Goal: Transaction & Acquisition: Purchase product/service

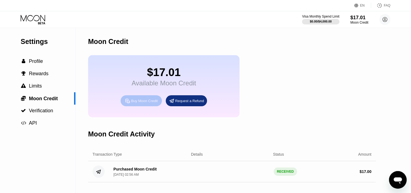
click at [137, 103] on div "Buy Moon Credit" at bounding box center [144, 101] width 27 height 5
type input "0"
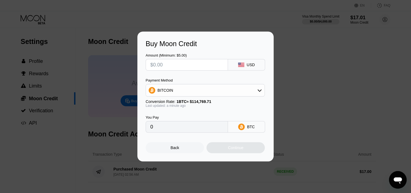
click at [200, 63] on input "text" at bounding box center [186, 64] width 73 height 11
type input "$5"
type input "0.00004357"
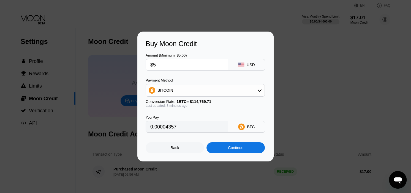
click at [224, 151] on div "Continue" at bounding box center [235, 148] width 58 height 11
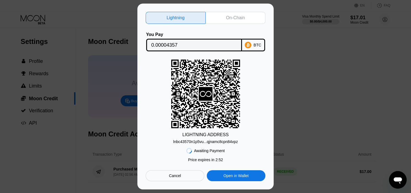
click at [183, 177] on div "Cancel" at bounding box center [175, 176] width 59 height 11
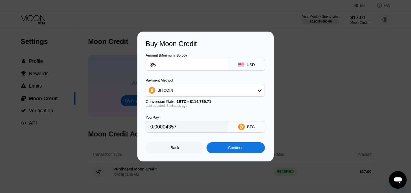
type input "0.00004358"
click at [183, 152] on div "Back" at bounding box center [175, 148] width 58 height 11
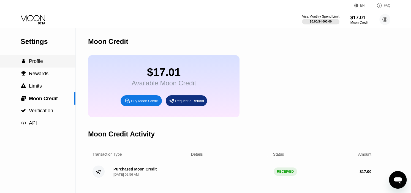
click at [43, 64] on span "Profile" at bounding box center [36, 62] width 14 height 6
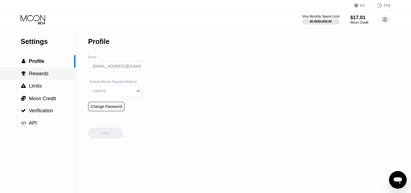
click at [40, 76] on span "Rewards" at bounding box center [39, 74] width 20 height 6
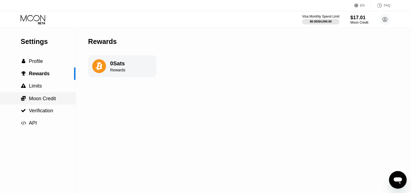
click at [33, 98] on span "Moon Credit" at bounding box center [42, 99] width 27 height 6
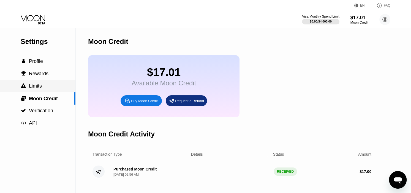
click at [32, 88] on span "Limits" at bounding box center [35, 86] width 13 height 6
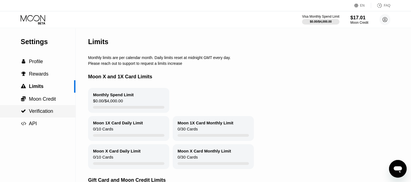
click at [45, 108] on div " Verification" at bounding box center [37, 111] width 75 height 12
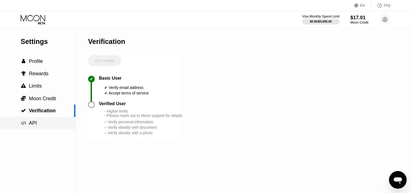
click at [34, 124] on span "API" at bounding box center [33, 123] width 8 height 6
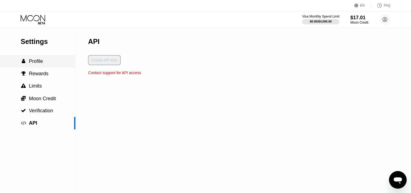
click at [39, 64] on span "Profile" at bounding box center [36, 62] width 14 height 6
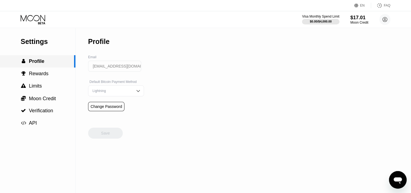
click at [39, 62] on span "Profile" at bounding box center [36, 62] width 15 height 6
click at [37, 84] on div " Limits" at bounding box center [37, 86] width 75 height 12
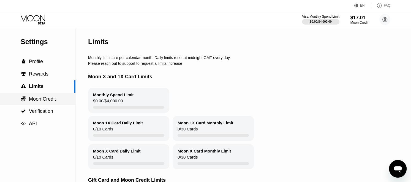
click at [37, 98] on span "Moon Credit" at bounding box center [42, 99] width 27 height 6
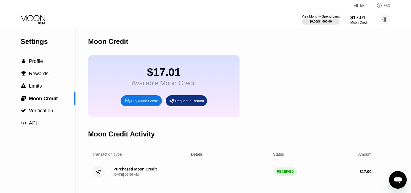
click at [320, 15] on div "Visa Monthly Spend Limit" at bounding box center [321, 17] width 38 height 4
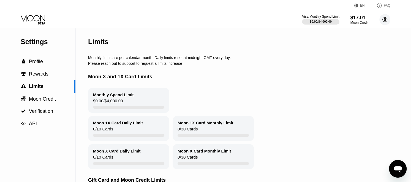
click at [387, 20] on icon at bounding box center [384, 19] width 5 height 5
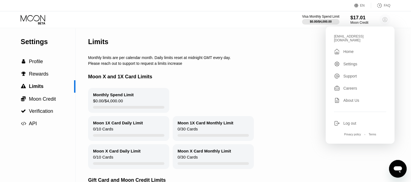
click at [387, 20] on icon at bounding box center [384, 19] width 5 height 5
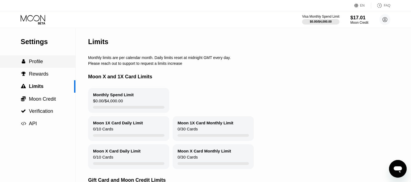
click at [42, 62] on span "Profile" at bounding box center [36, 62] width 14 height 6
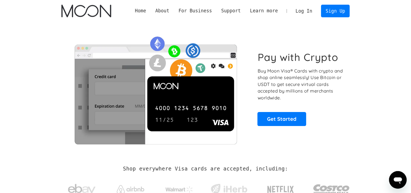
click at [305, 12] on link "Log In" at bounding box center [304, 11] width 26 height 12
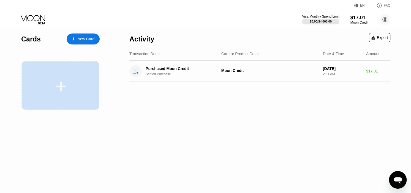
drag, startPoint x: 0, startPoint y: 0, endPoint x: 82, endPoint y: 81, distance: 114.8
click at [82, 81] on div at bounding box center [60, 85] width 78 height 49
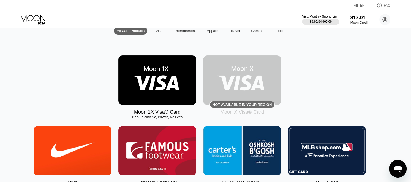
scroll to position [59, 6]
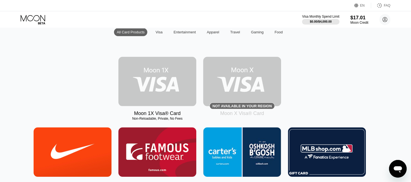
click at [163, 86] on img at bounding box center [157, 81] width 78 height 49
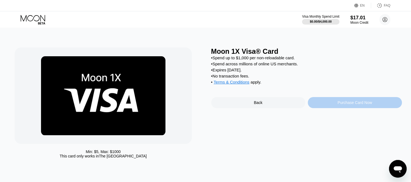
click at [349, 105] on div "Purchase Card Now" at bounding box center [354, 102] width 34 height 4
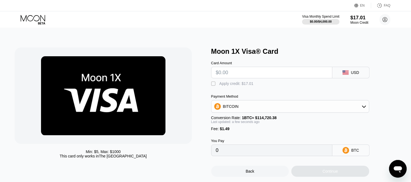
click at [280, 74] on input "text" at bounding box center [272, 72] width 112 height 11
click at [213, 86] on div "" at bounding box center [214, 84] width 6 height 6
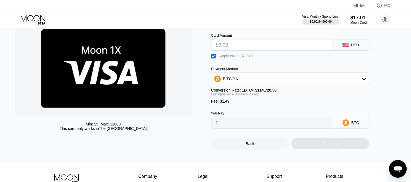
scroll to position [29, 0]
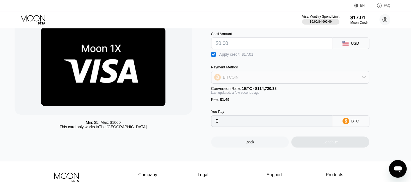
click at [363, 78] on icon at bounding box center [364, 77] width 4 height 2
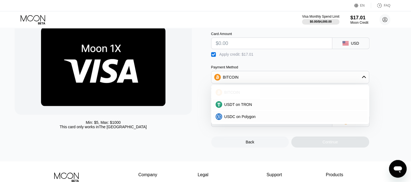
click at [236, 94] on span "BITCOIN" at bounding box center [232, 92] width 16 height 4
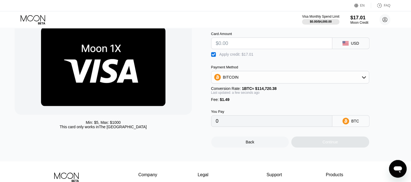
click at [281, 126] on input "0" at bounding box center [272, 120] width 112 height 11
click at [244, 48] on input "text" at bounding box center [272, 43] width 112 height 11
type input "$17"
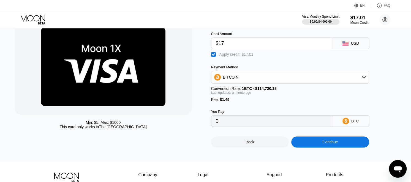
type input "0.0000129"
type input "$17"
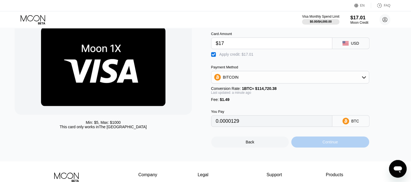
click at [324, 144] on div "Continue" at bounding box center [329, 141] width 15 height 4
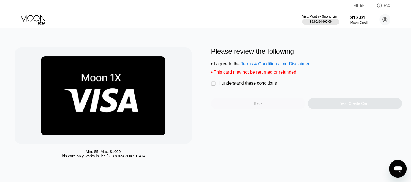
click at [257, 105] on div "Back" at bounding box center [258, 103] width 9 height 4
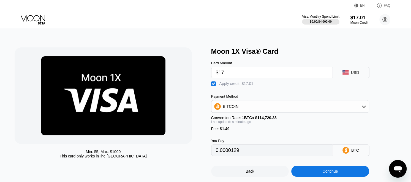
click at [227, 75] on input "$17" at bounding box center [272, 72] width 112 height 11
type input "$1"
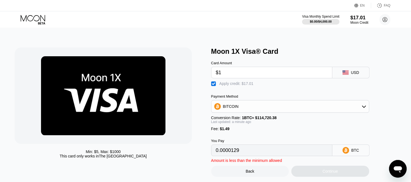
type input "0"
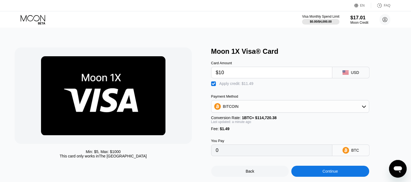
type input "$10"
click at [275, 155] on input "0" at bounding box center [272, 149] width 112 height 11
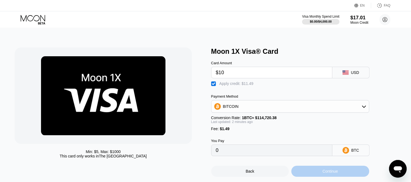
click at [335, 173] on div "Continue" at bounding box center [329, 171] width 15 height 4
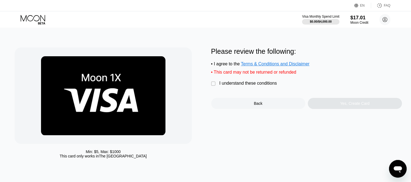
click at [213, 86] on div "" at bounding box center [214, 84] width 6 height 6
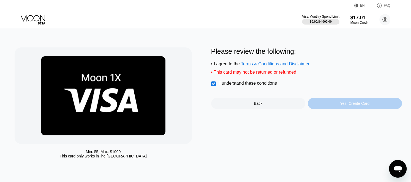
click at [350, 105] on div "Yes, Create Card" at bounding box center [354, 103] width 29 height 4
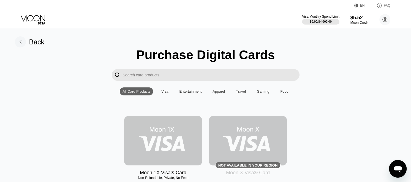
click at [160, 159] on img at bounding box center [163, 140] width 78 height 49
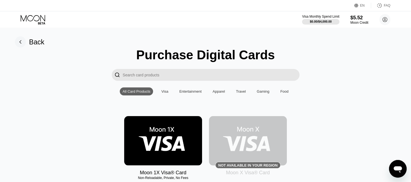
click at [167, 93] on div "Visa" at bounding box center [164, 91] width 7 height 4
click at [384, 21] on circle at bounding box center [384, 19] width 11 height 11
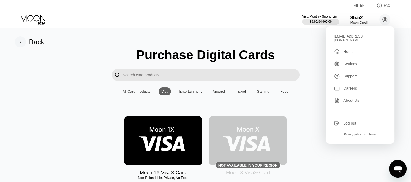
click at [207, 31] on div "Back Purchase Digital Cards  All Card Products Visa Entertainment Apparel Trav…" at bounding box center [205, 114] width 423 height 172
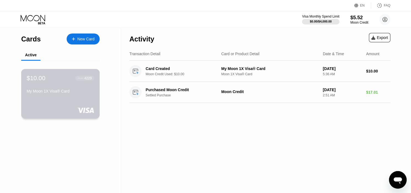
click at [85, 80] on div "4229" at bounding box center [87, 78] width 7 height 4
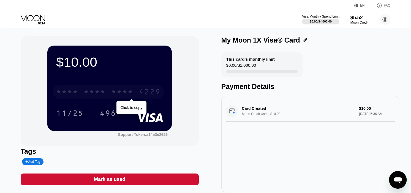
click at [112, 92] on div "* * * *" at bounding box center [122, 92] width 22 height 9
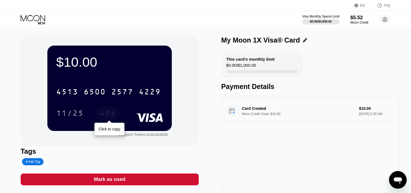
click at [111, 115] on div "496" at bounding box center [108, 114] width 17 height 9
